Goal: Task Accomplishment & Management: Manage account settings

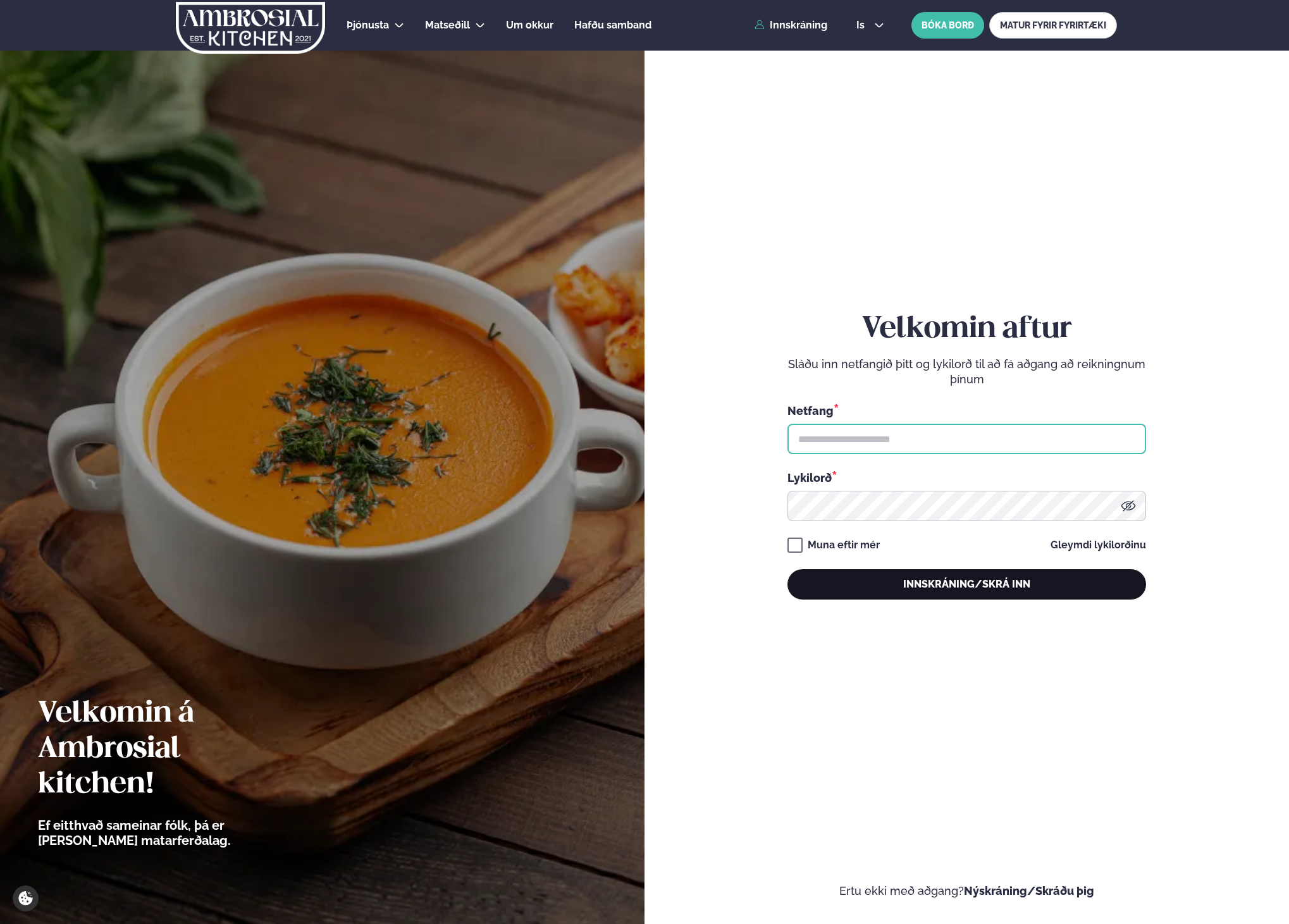
type input "**********"
click at [907, 577] on button "Innskráning/Skrá inn" at bounding box center [967, 585] width 358 height 31
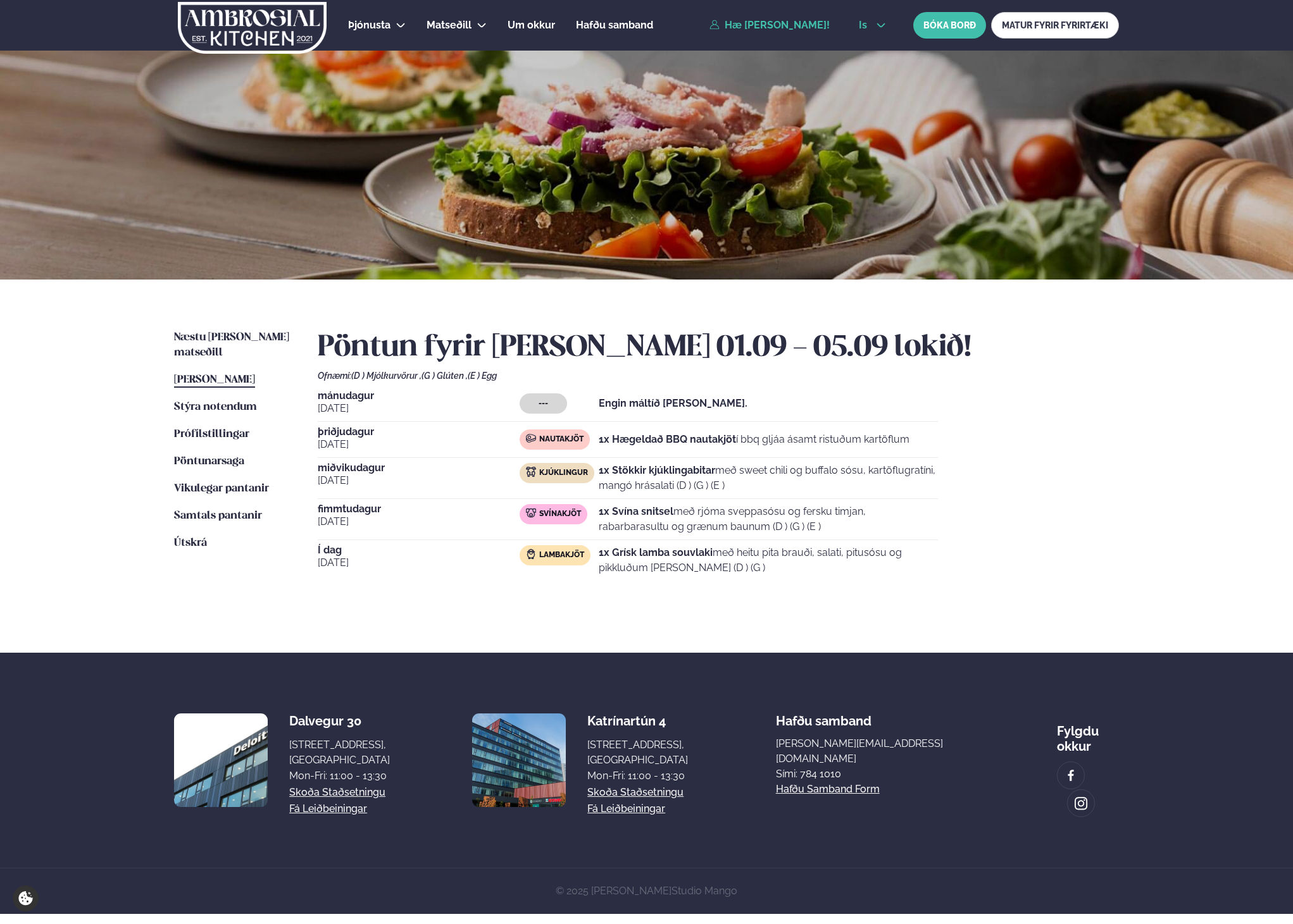
click at [879, 24] on icon at bounding box center [880, 24] width 10 height 10
click at [873, 44] on link "en" at bounding box center [872, 48] width 47 height 25
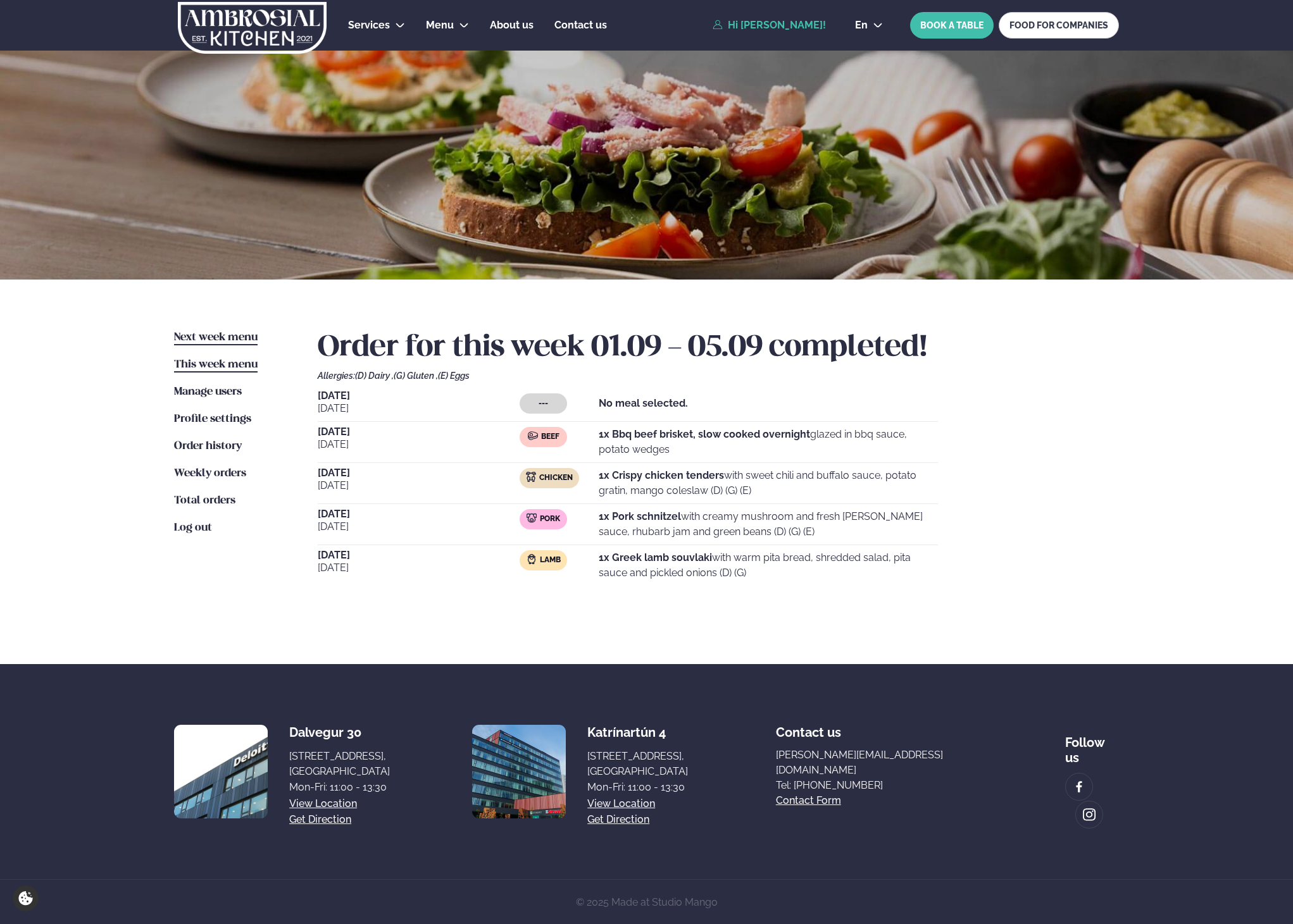
click at [213, 339] on span "Next week menu" at bounding box center [216, 338] width 83 height 11
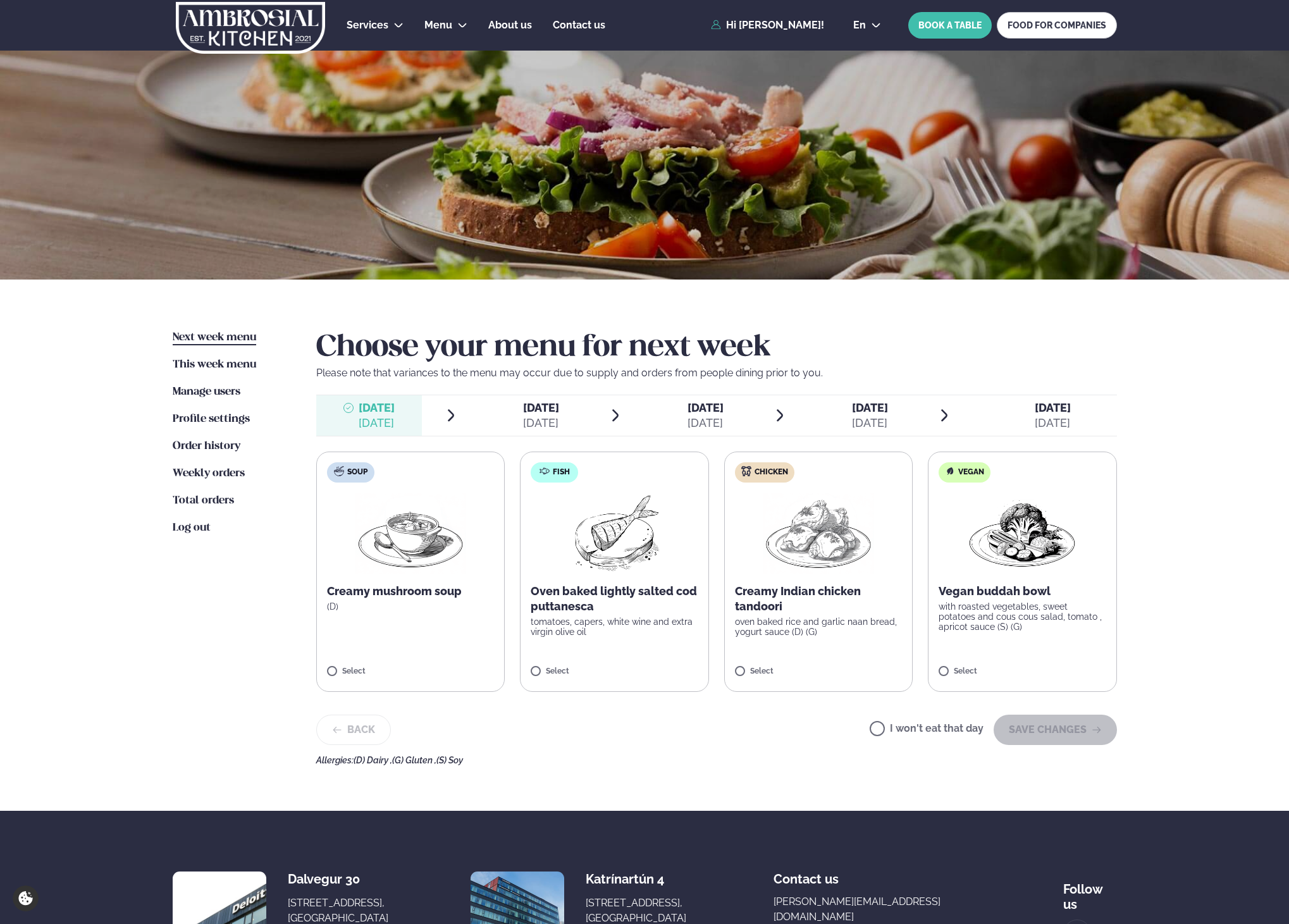
click at [615, 675] on div "Select" at bounding box center [614, 672] width 167 height 11
click at [1053, 737] on button "SAVE CHANGES" at bounding box center [1055, 730] width 123 height 31
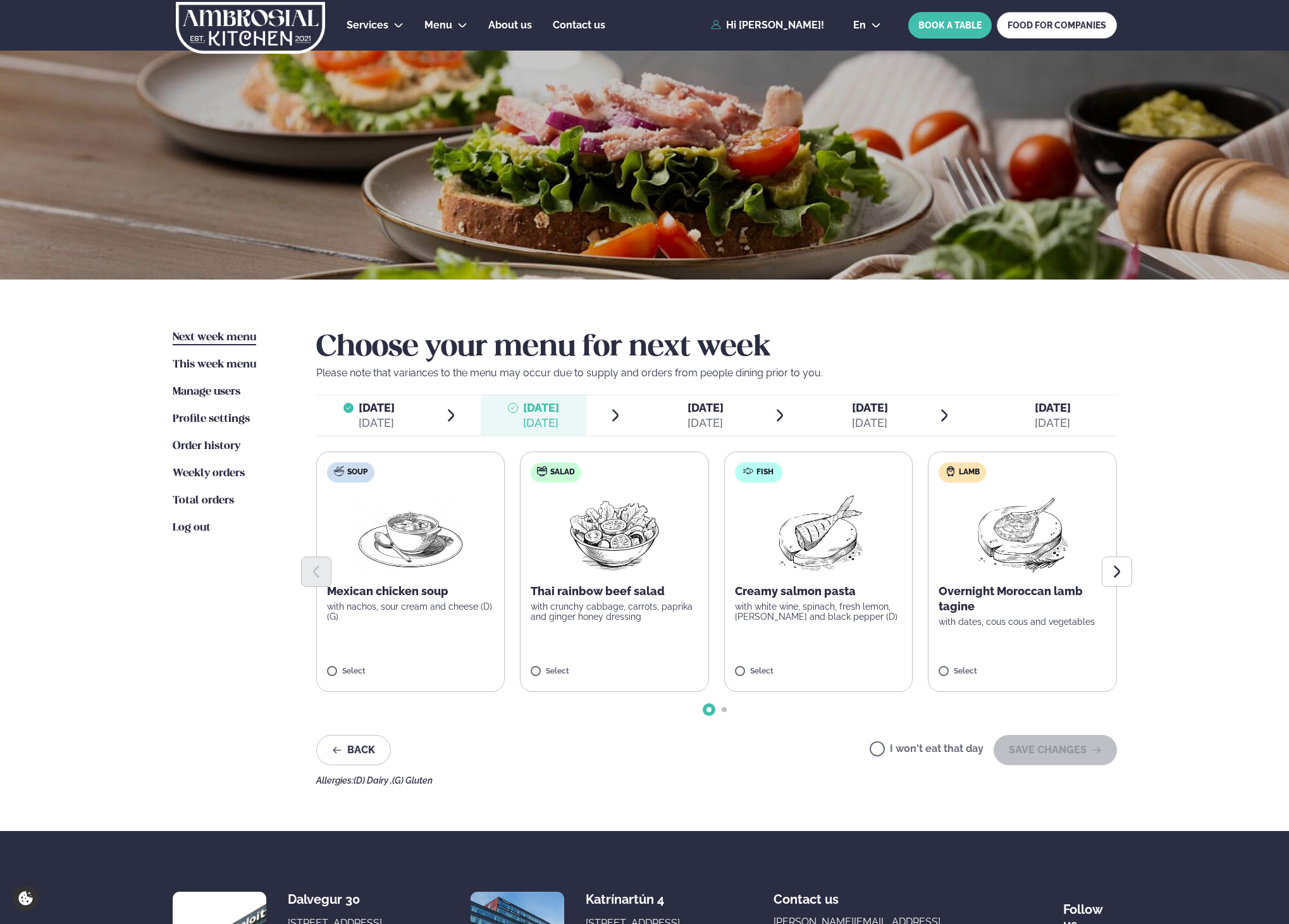
click at [1100, 672] on div "Select" at bounding box center [1022, 672] width 167 height 11
click at [1070, 744] on button "SAVE CHANGES" at bounding box center [1055, 750] width 123 height 31
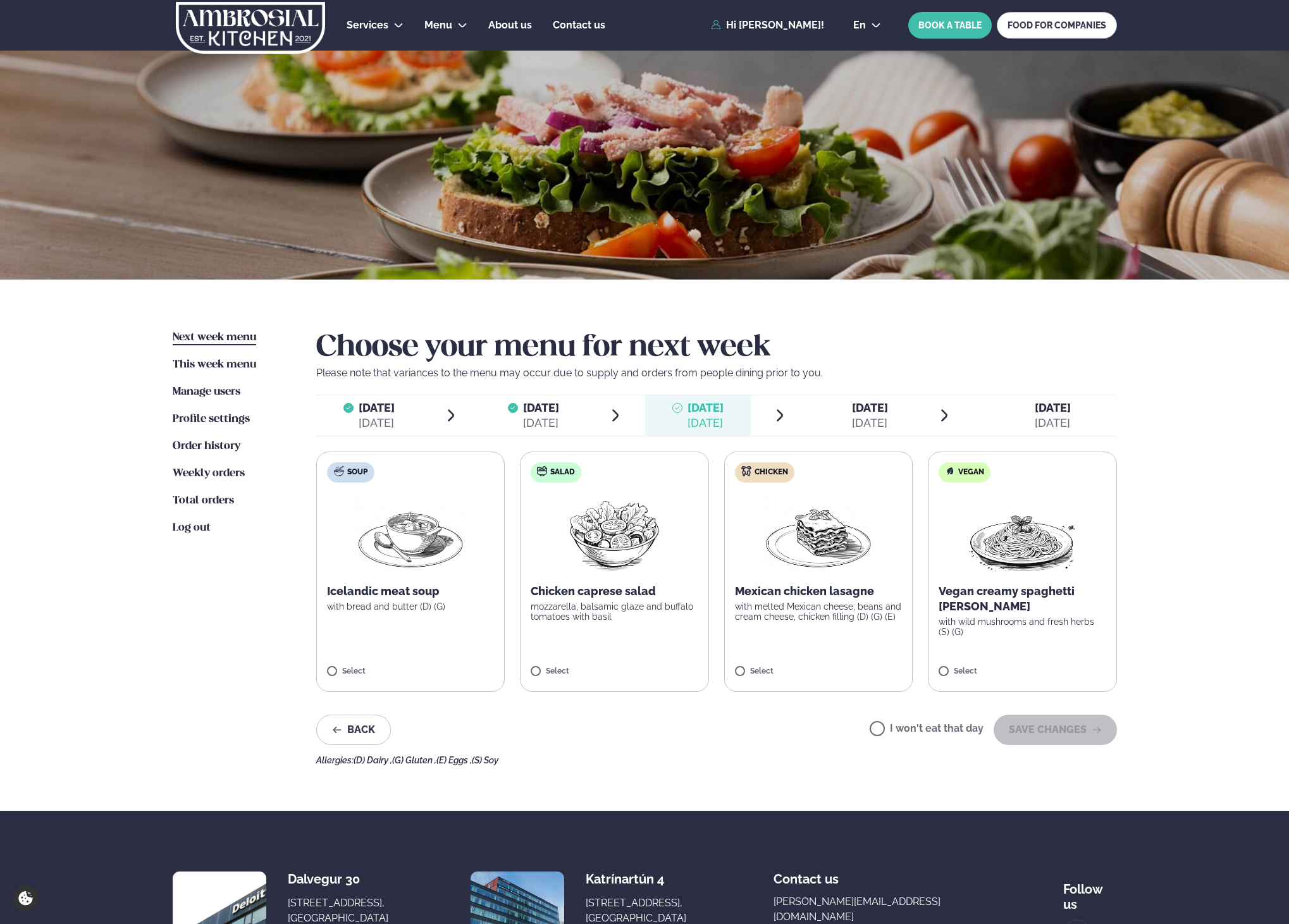
click at [640, 651] on label "Salad Chicken caprese salad mozzarella, balsamic glaze and buffalo tomatoes wit…" at bounding box center [614, 572] width 189 height 241
click at [1065, 736] on button "SAVE CHANGES" at bounding box center [1055, 730] width 123 height 31
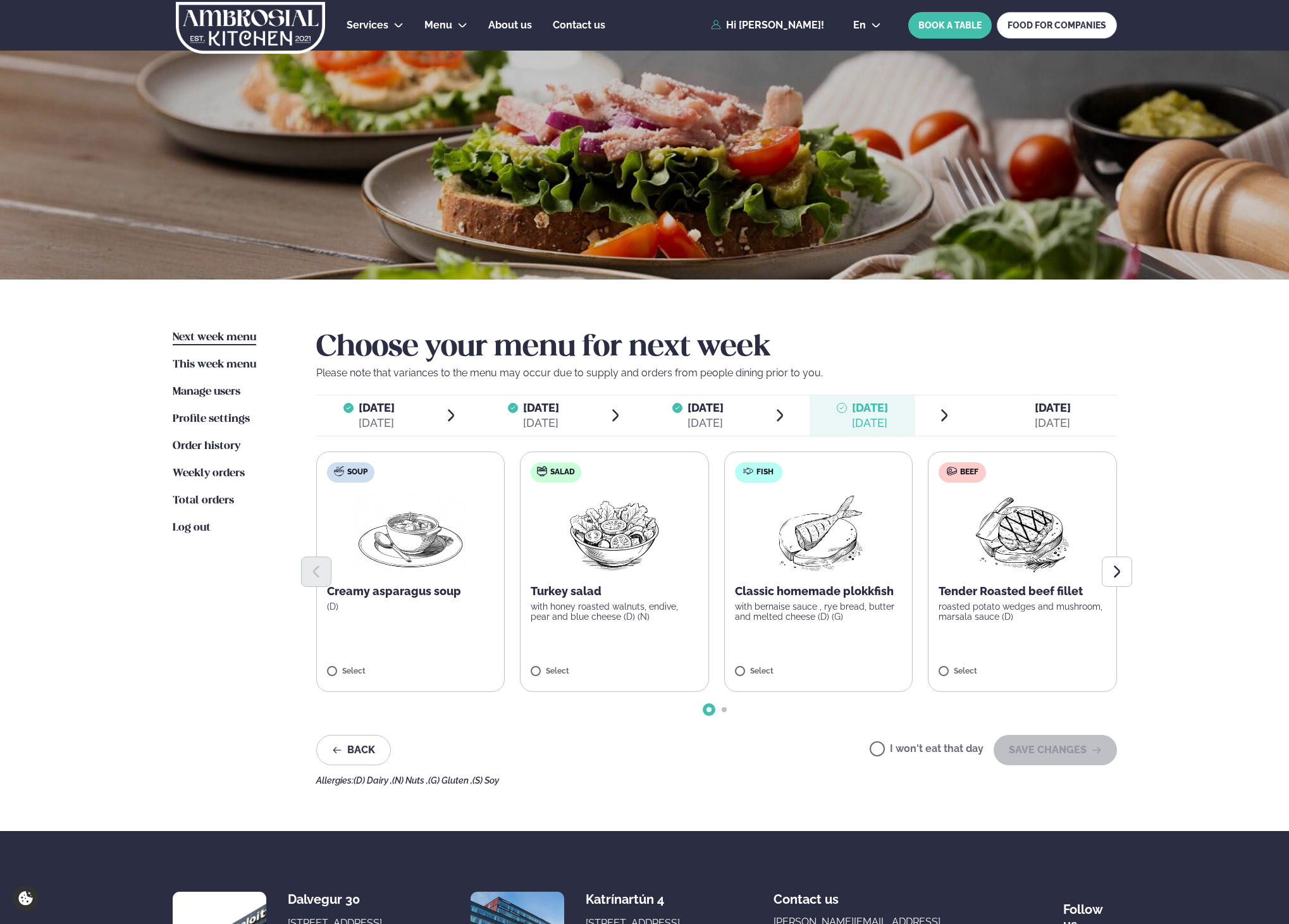
click at [1032, 653] on label "Beef Tender Roasted beef fillet roasted potato wedges and mushroom, marsala sau…" at bounding box center [1022, 572] width 189 height 241
click at [1054, 737] on button "SAVE CHANGES" at bounding box center [1055, 750] width 123 height 31
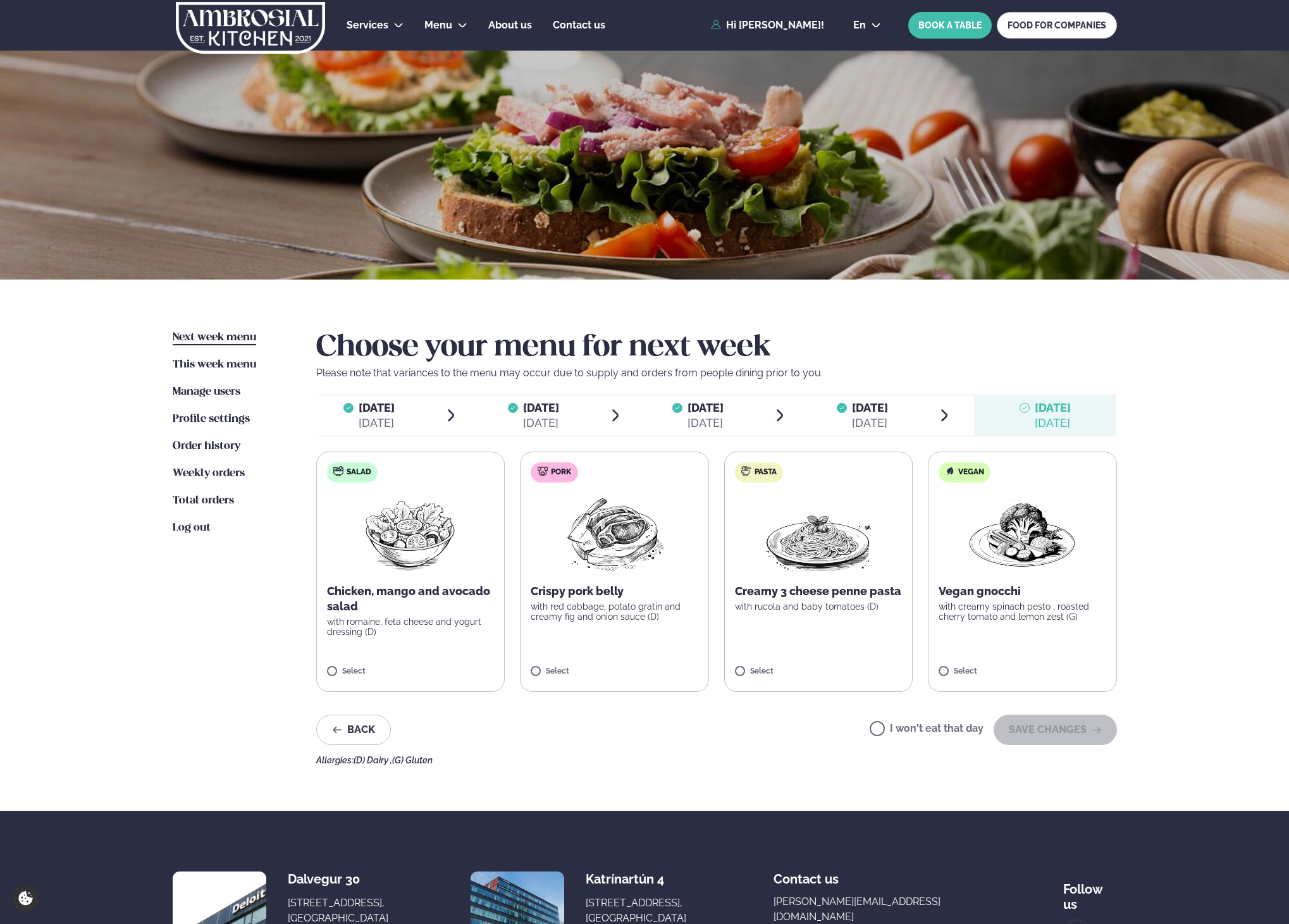
click at [658, 651] on label "Pork Crispy pork belly with red cabbage, potato gratin and creamy fig and onion…" at bounding box center [614, 572] width 189 height 241
click at [1072, 730] on button "SAVE CHANGES" at bounding box center [1055, 730] width 123 height 31
